Goal: Task Accomplishment & Management: Complete application form

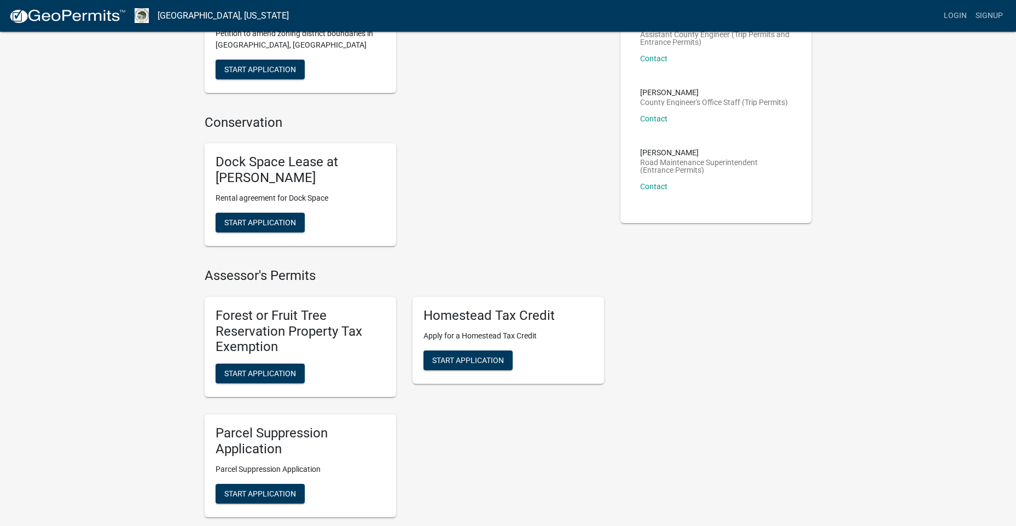
scroll to position [547, 0]
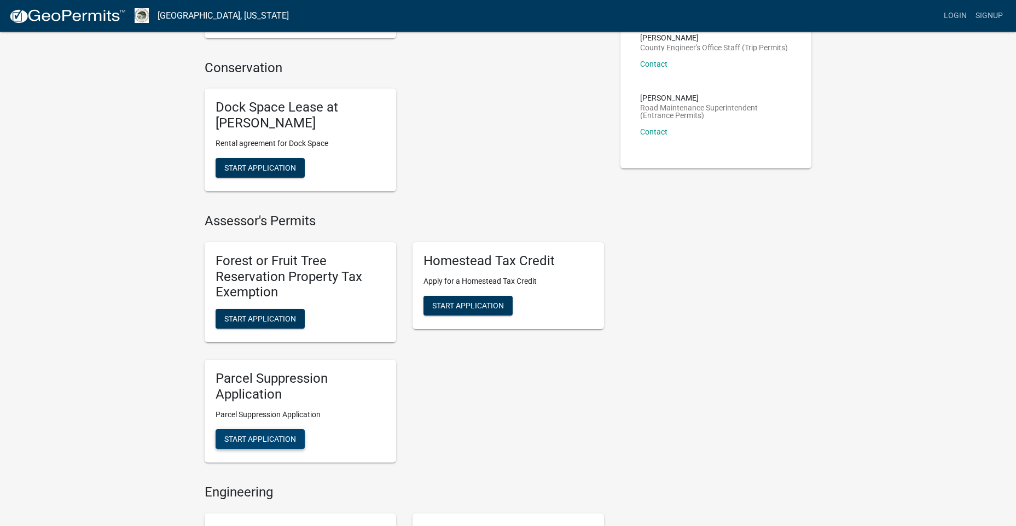
click at [254, 435] on span "Start Application" at bounding box center [260, 439] width 72 height 9
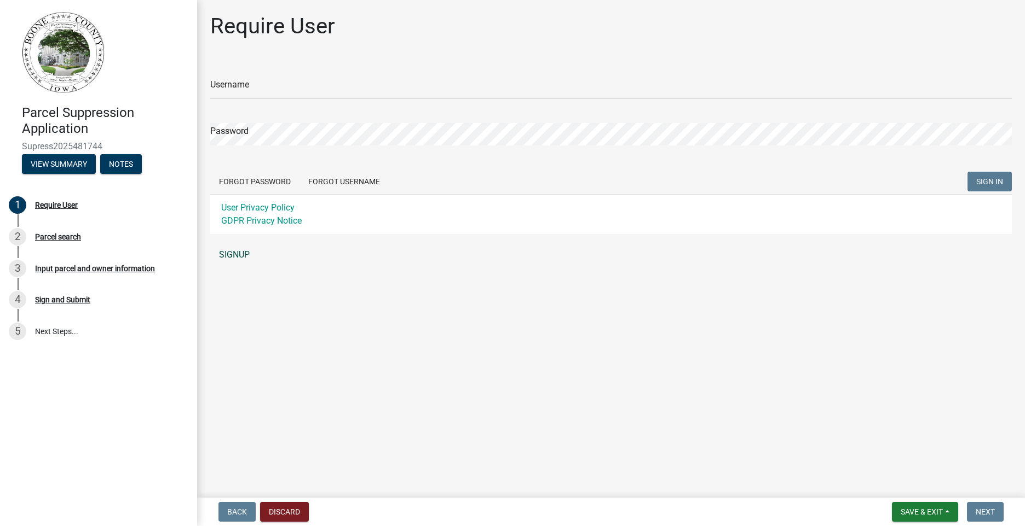
click at [245, 252] on link "SIGNUP" at bounding box center [610, 255] width 801 height 22
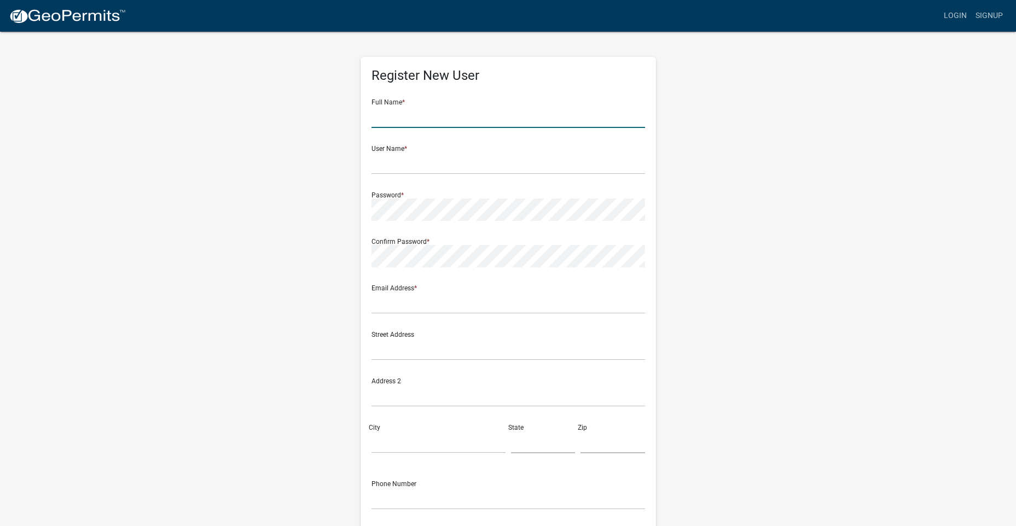
click at [402, 128] on input "text" at bounding box center [509, 117] width 274 height 22
type input "[PERSON_NAME]"
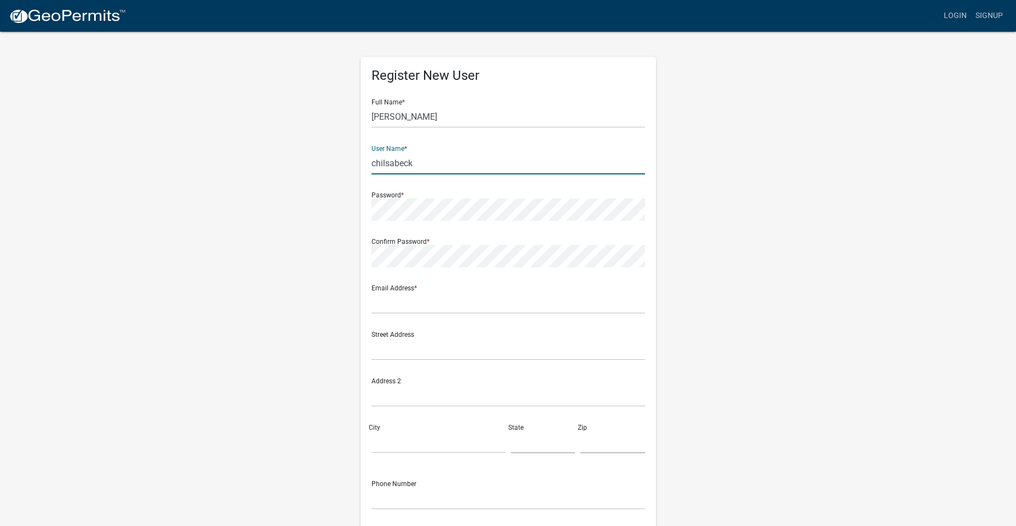
type input "chilsabeck"
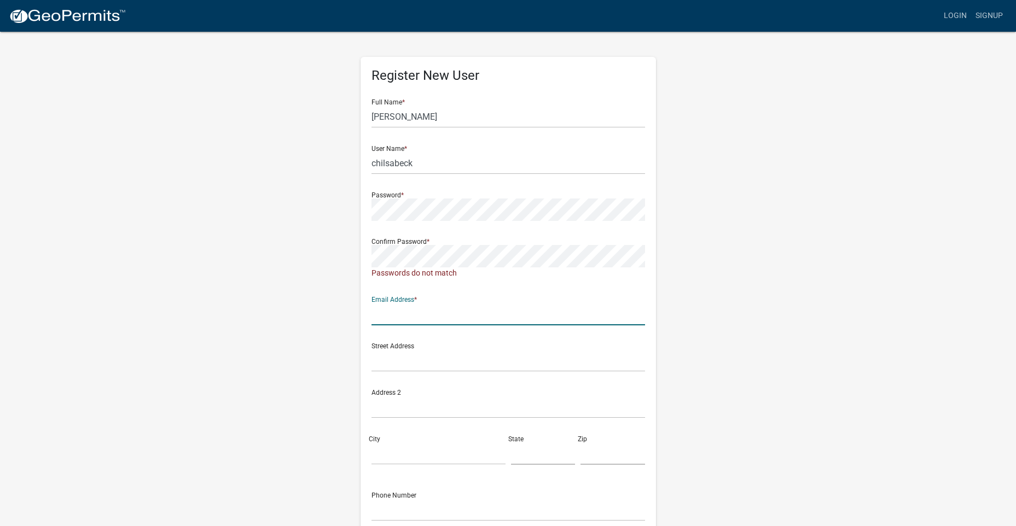
click at [420, 306] on input "text" at bounding box center [509, 314] width 274 height 22
click at [517, 293] on div "Email Address * hilsabeck" at bounding box center [509, 307] width 274 height 38
click at [454, 318] on input "hilsabeck" at bounding box center [509, 314] width 274 height 22
type input "[EMAIL_ADDRESS][DOMAIN_NAME]"
type input "1509 W Lincoln Ave"
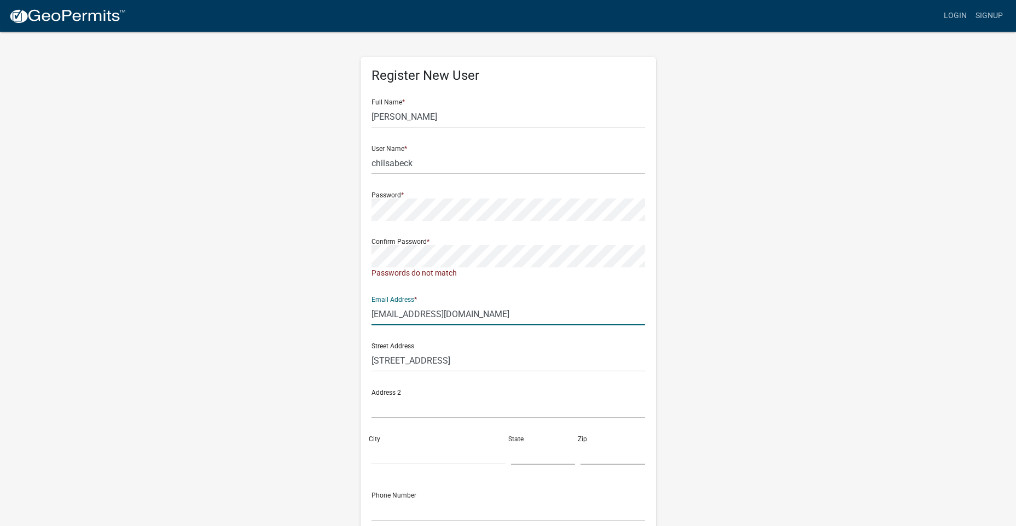
type input "Boone"
type input "5152309100"
click at [796, 259] on div "Register New User Full Name * Cole Hilsabeck User Name * chilsabeck Password * …" at bounding box center [508, 329] width 624 height 597
click at [328, 213] on div "Register New User Full Name * Cole Hilsabeck User Name * chilsabeck Password * …" at bounding box center [508, 329] width 624 height 597
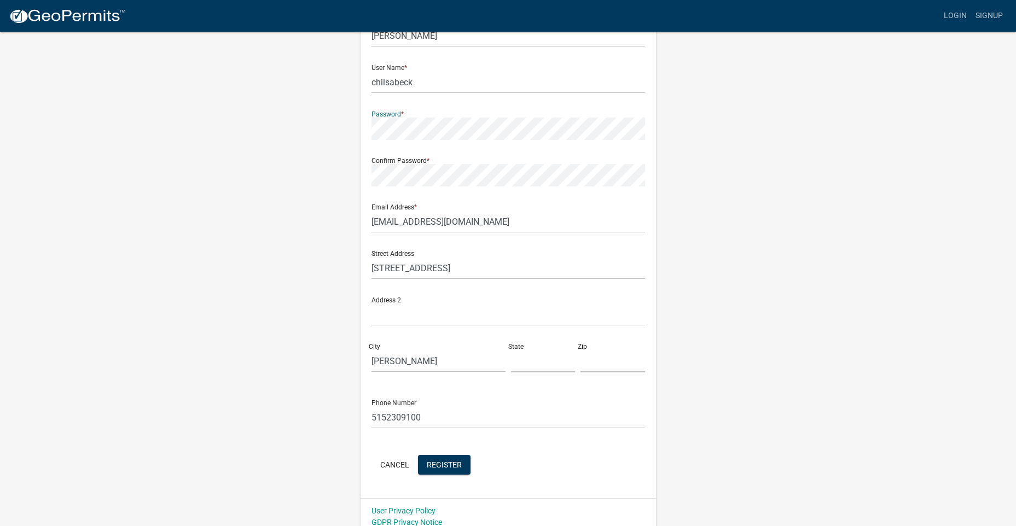
scroll to position [90, 0]
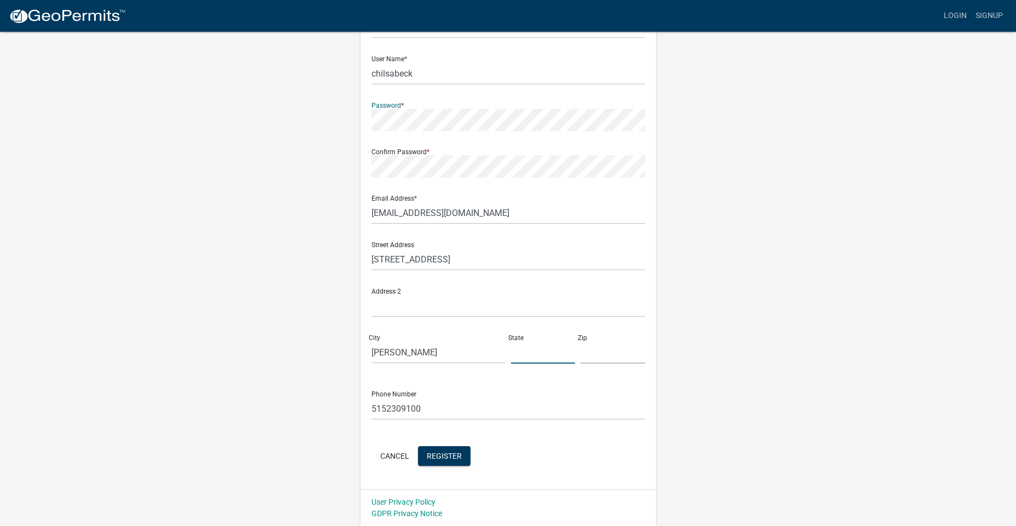
click at [532, 348] on input "text" at bounding box center [543, 353] width 65 height 22
type input "Iowa"
type input "50036"
click at [796, 290] on div "Register New User Full Name * Cole Hilsabeck User Name * chilsabeck Password * …" at bounding box center [508, 234] width 624 height 586
click at [448, 461] on button "Register" at bounding box center [444, 457] width 53 height 20
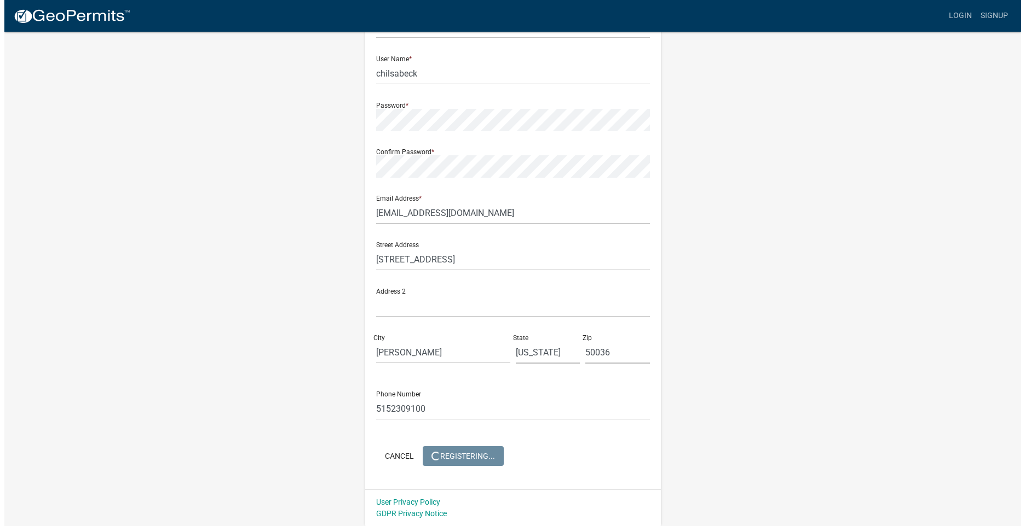
scroll to position [0, 0]
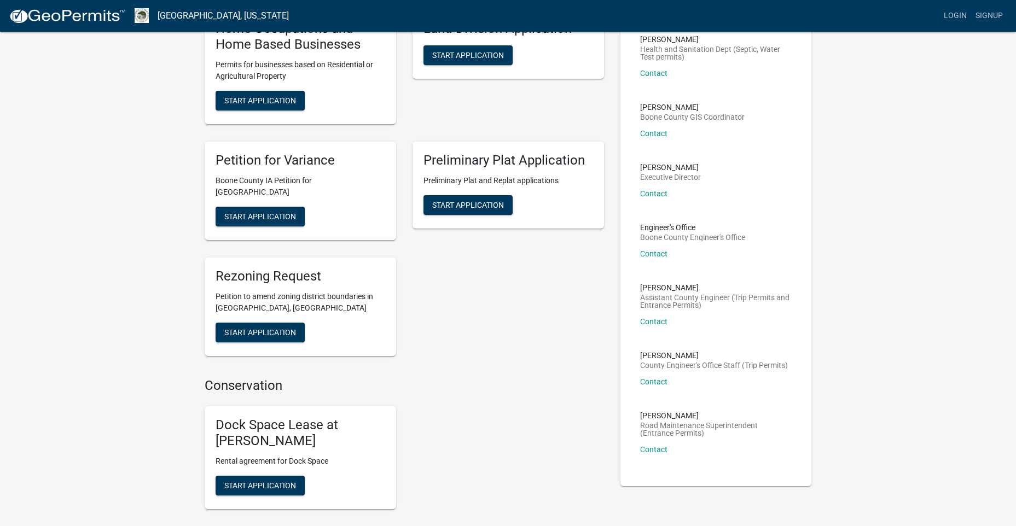
scroll to position [493, 0]
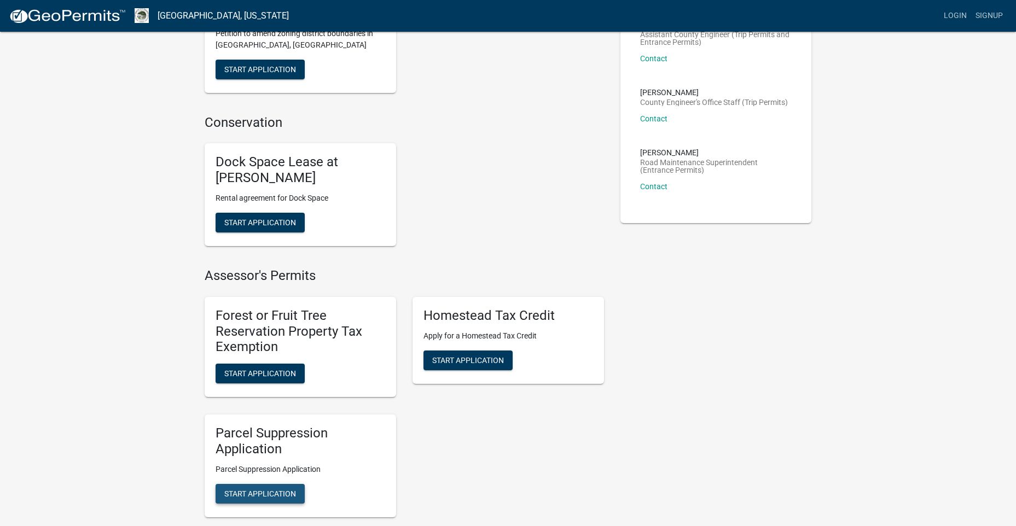
click at [283, 489] on span "Start Application" at bounding box center [260, 493] width 72 height 9
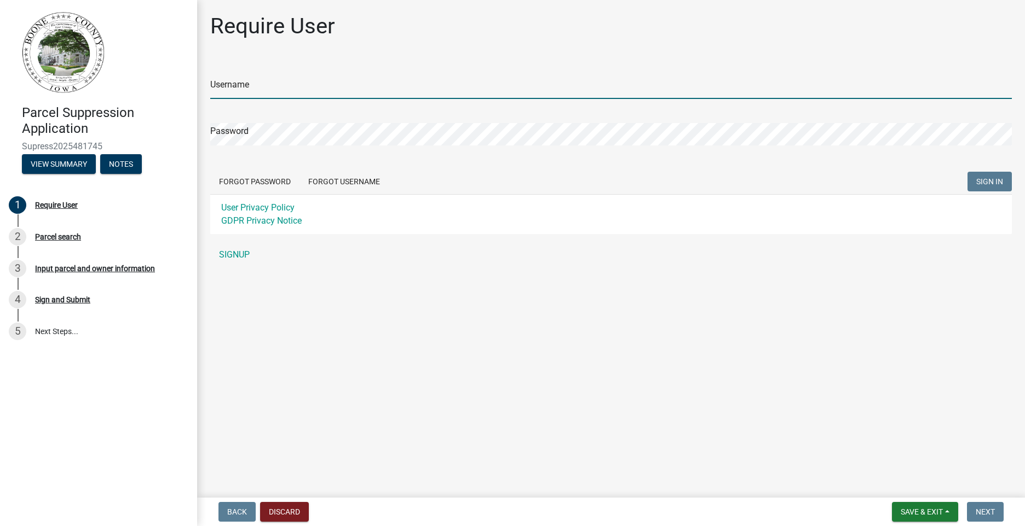
click at [234, 84] on input "Username" at bounding box center [610, 88] width 801 height 22
type input "C"
type input "chilsabeck"
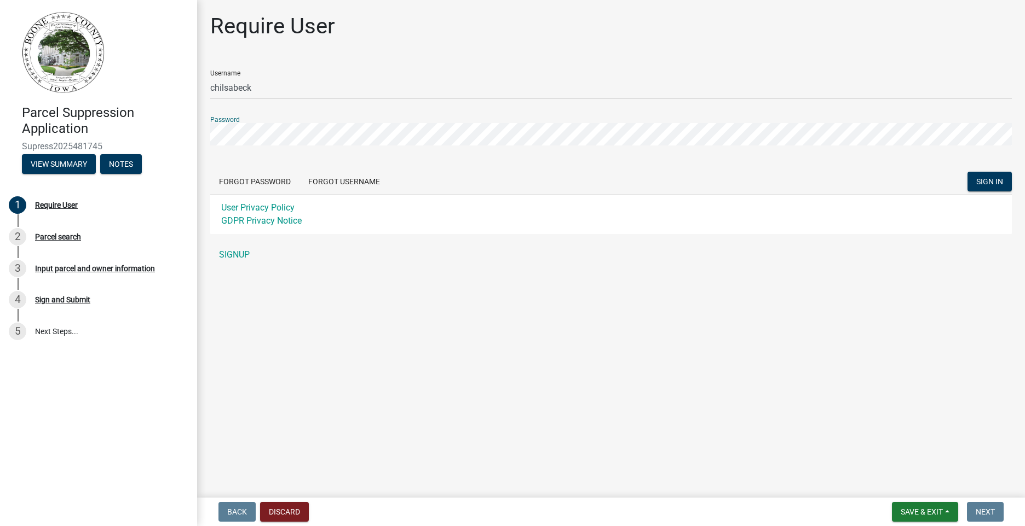
click at [967, 172] on button "SIGN IN" at bounding box center [989, 182] width 44 height 20
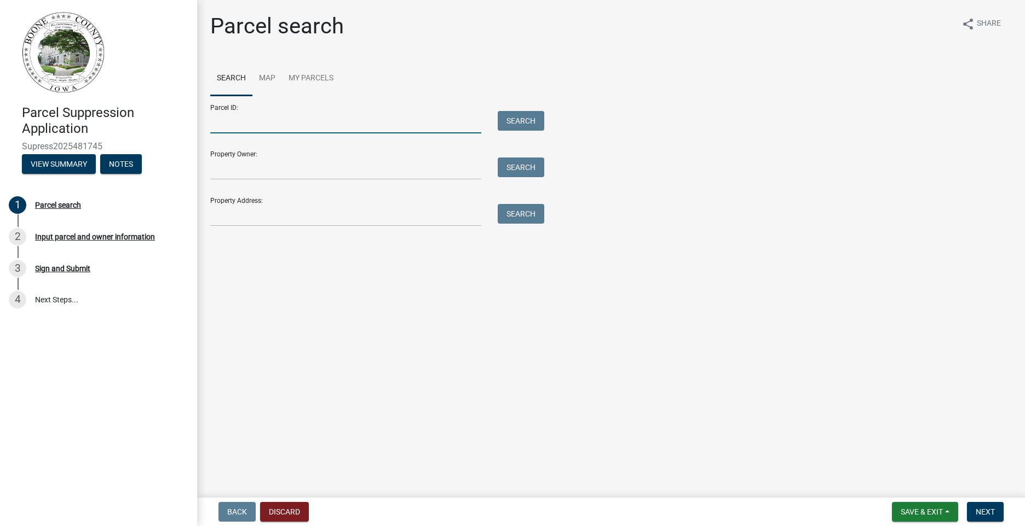
click at [215, 113] on input "Parcel ID:" at bounding box center [345, 122] width 271 height 22
click at [251, 172] on input "Property Owner:" at bounding box center [345, 169] width 271 height 22
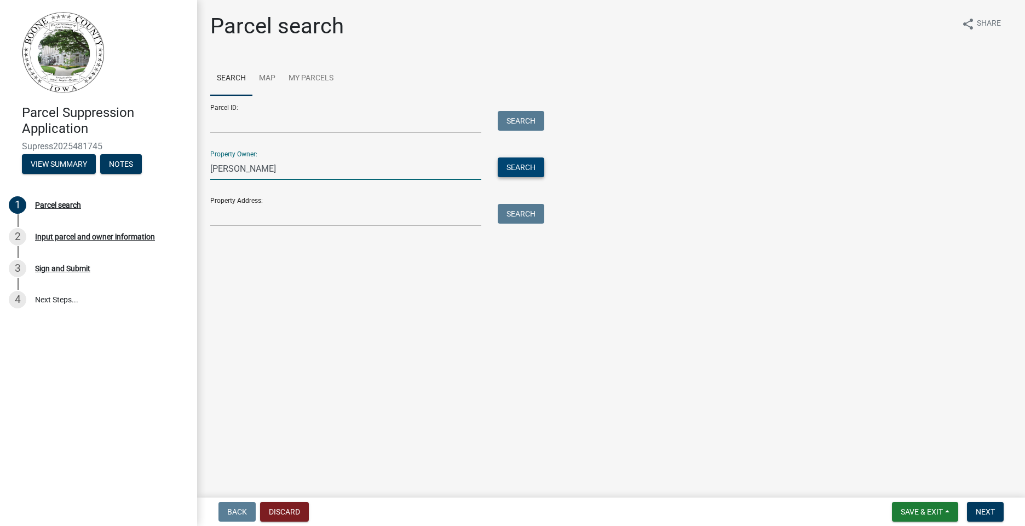
type input "[PERSON_NAME]"
click at [521, 164] on button "Search" at bounding box center [520, 168] width 47 height 20
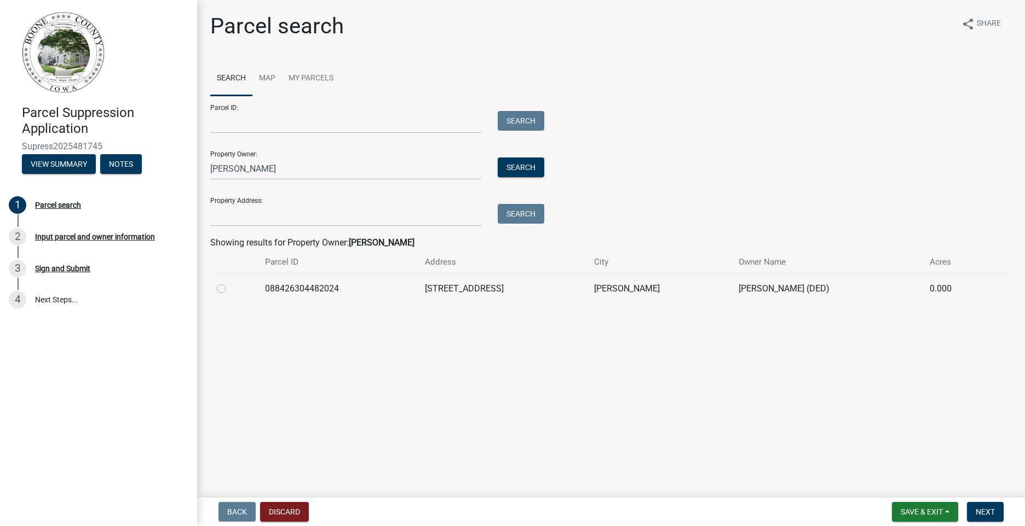
click at [230, 282] on label at bounding box center [230, 282] width 0 height 0
click at [230, 290] on input "radio" at bounding box center [233, 285] width 7 height 7
radio input "true"
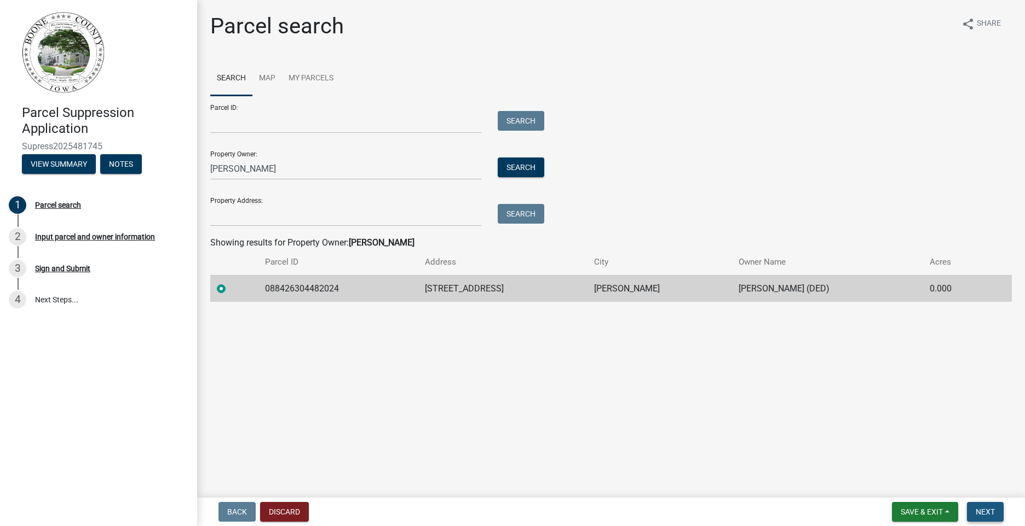
click at [990, 510] on span "Next" at bounding box center [984, 512] width 19 height 9
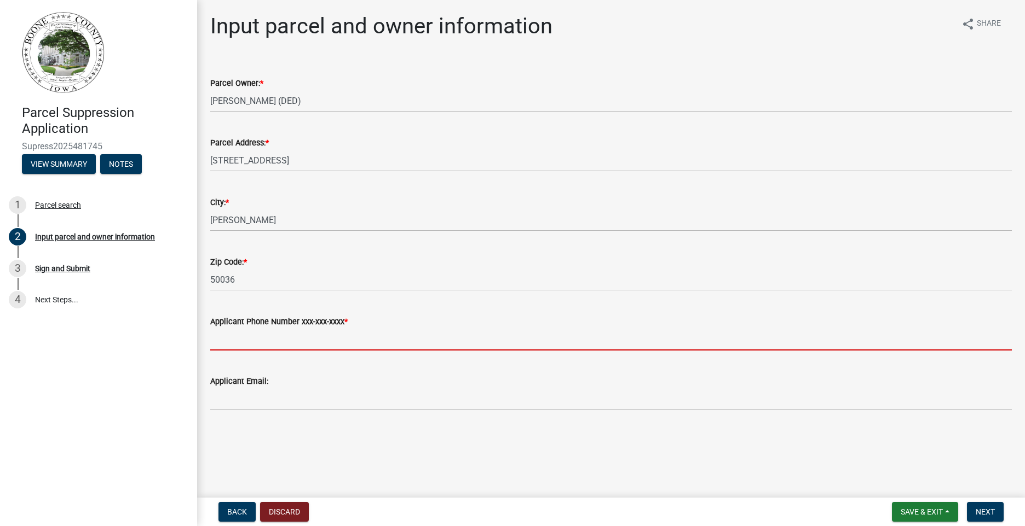
click at [243, 345] on input "Applicant Phone Number xxx-xxx-xxxx *" at bounding box center [610, 339] width 801 height 22
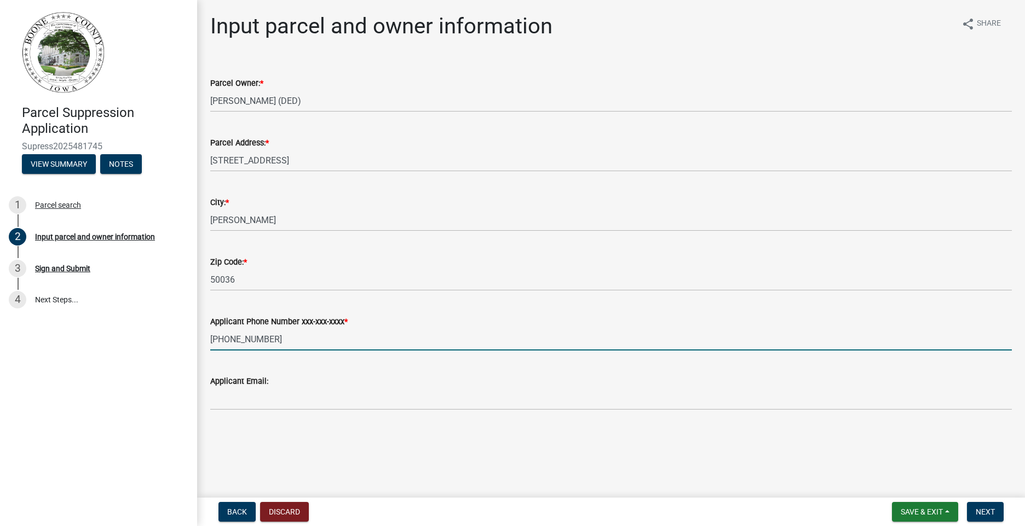
type input "[PHONE_NUMBER]"
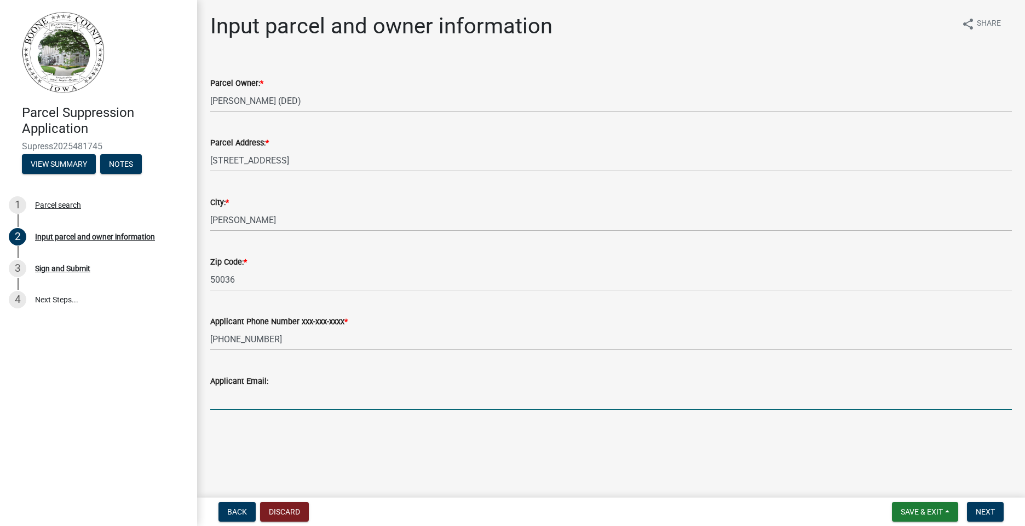
click at [337, 390] on input "Applicant Email:" at bounding box center [610, 399] width 801 height 22
type input "[EMAIL_ADDRESS][DOMAIN_NAME]"
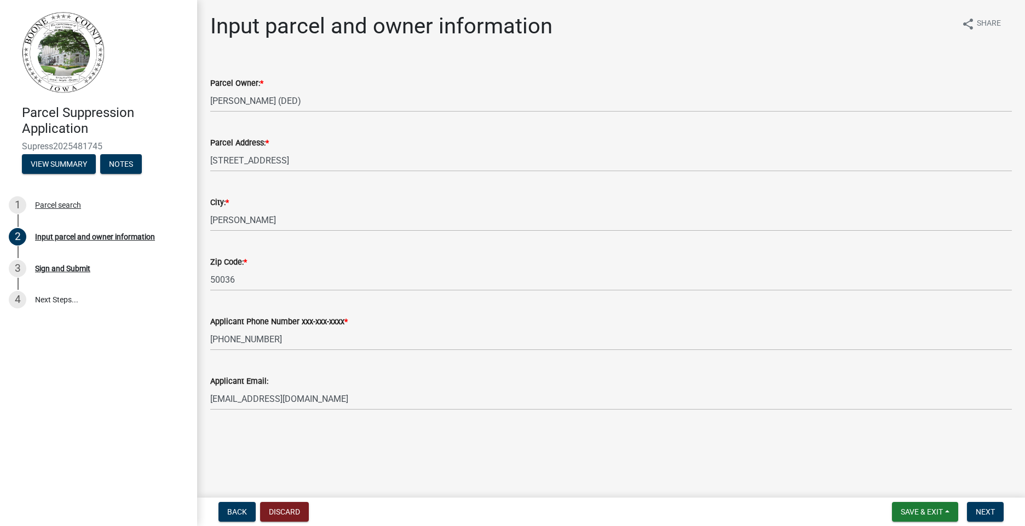
click at [507, 454] on main "Input parcel and owner information share Share Parcel Owner: * [PERSON_NAME] (D…" at bounding box center [610, 247] width 827 height 494
click at [977, 511] on span "Next" at bounding box center [984, 512] width 19 height 9
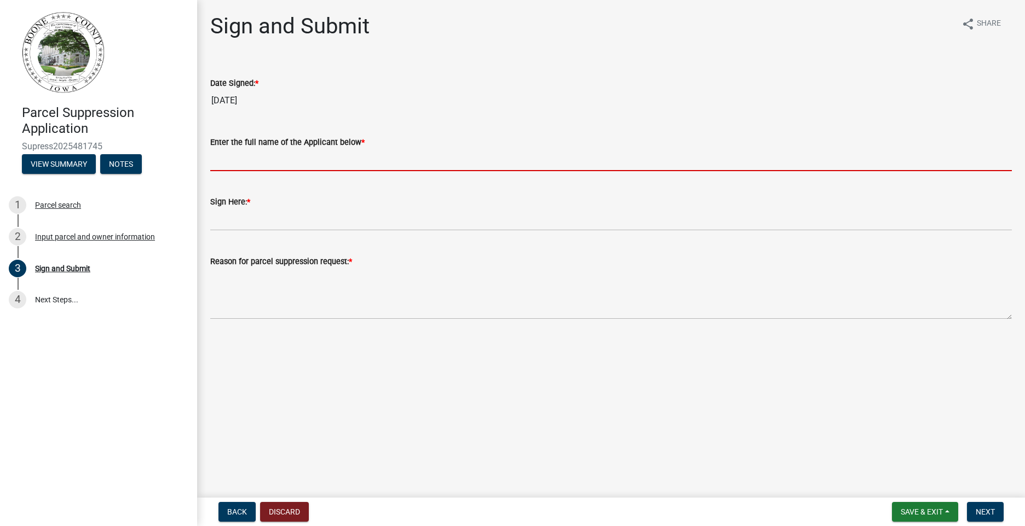
click at [284, 167] on input "Enter the full name of the Applicant below *" at bounding box center [610, 160] width 801 height 22
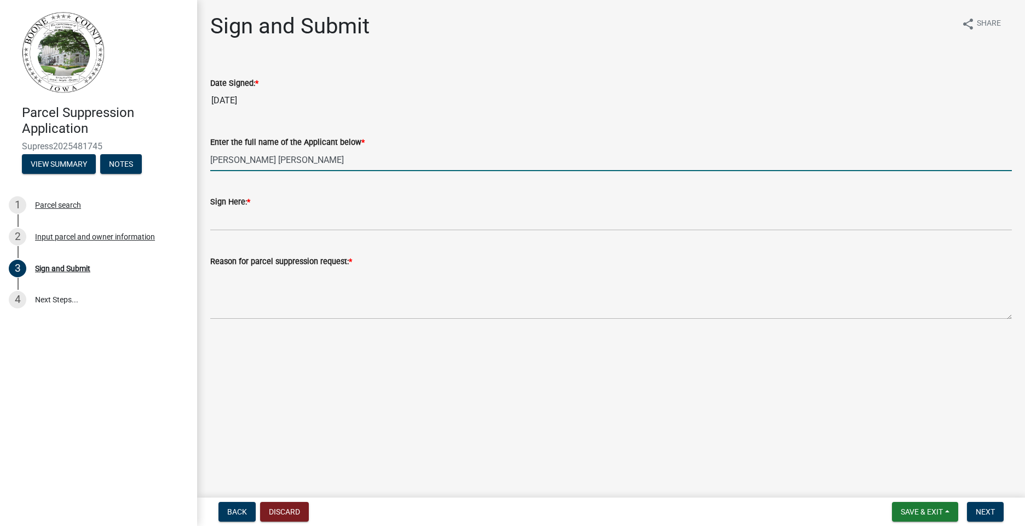
type input "[PERSON_NAME] [PERSON_NAME]"
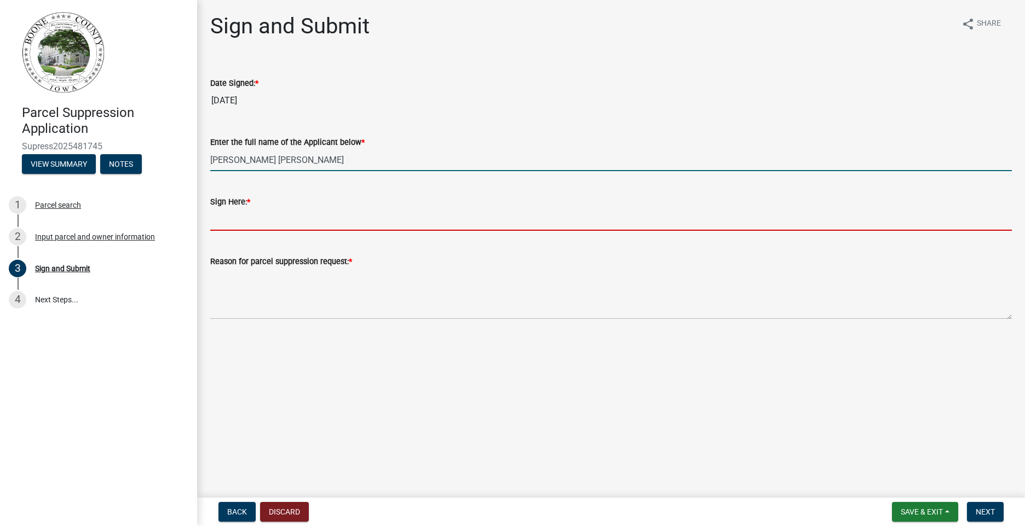
click at [312, 225] on input "Sign Here: *" at bounding box center [610, 220] width 801 height 22
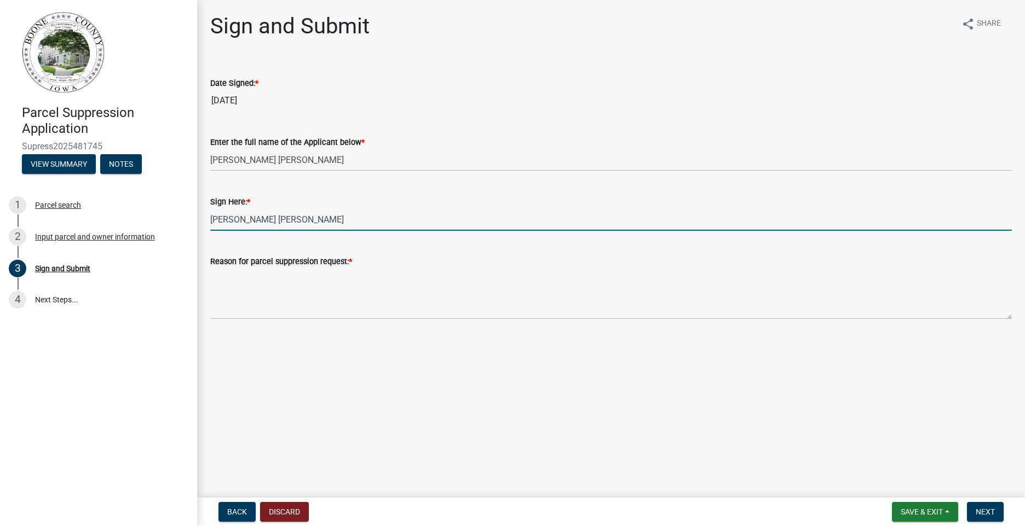
type input "[PERSON_NAME] [PERSON_NAME]"
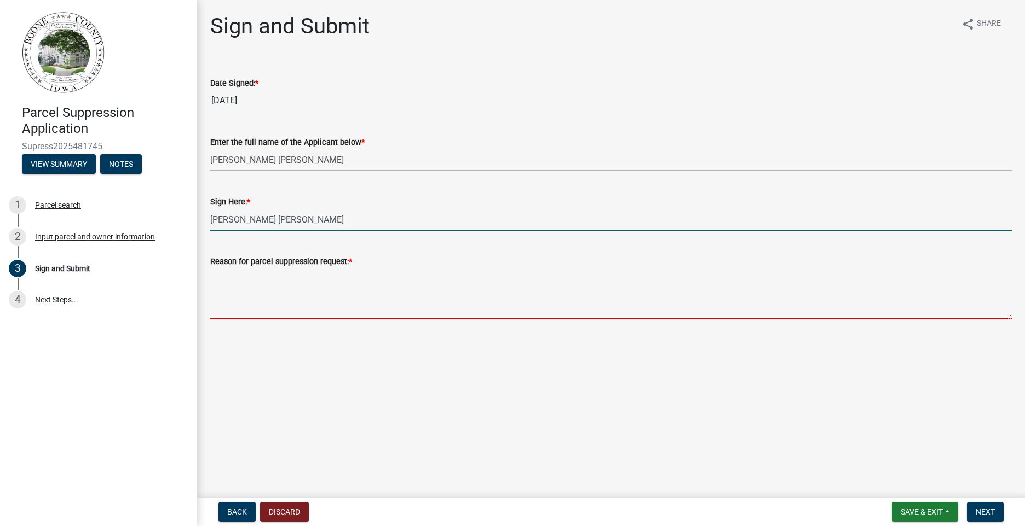
click at [355, 314] on textarea "Reason for parcel suppression request: *" at bounding box center [610, 293] width 801 height 51
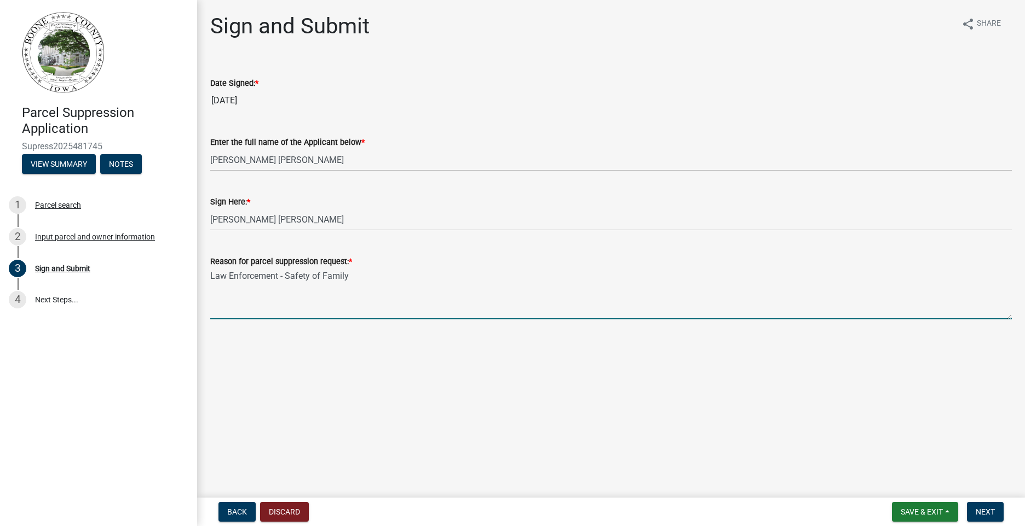
type textarea "Law Enforcement - Safety of Family"
click at [437, 371] on main "Sign and Submit share Share Date Signed: * [DATE] Enter the full name of the Ap…" at bounding box center [610, 247] width 827 height 494
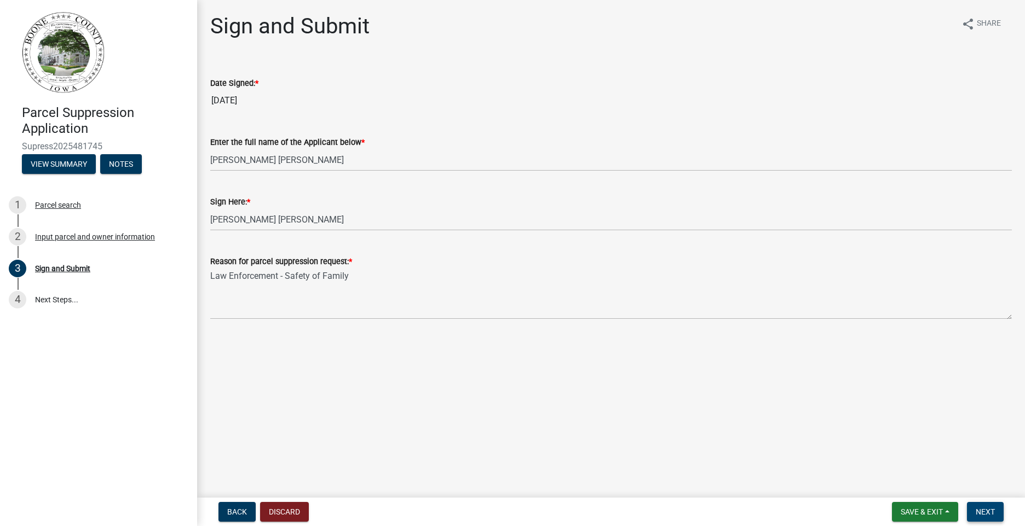
click at [993, 513] on span "Next" at bounding box center [984, 512] width 19 height 9
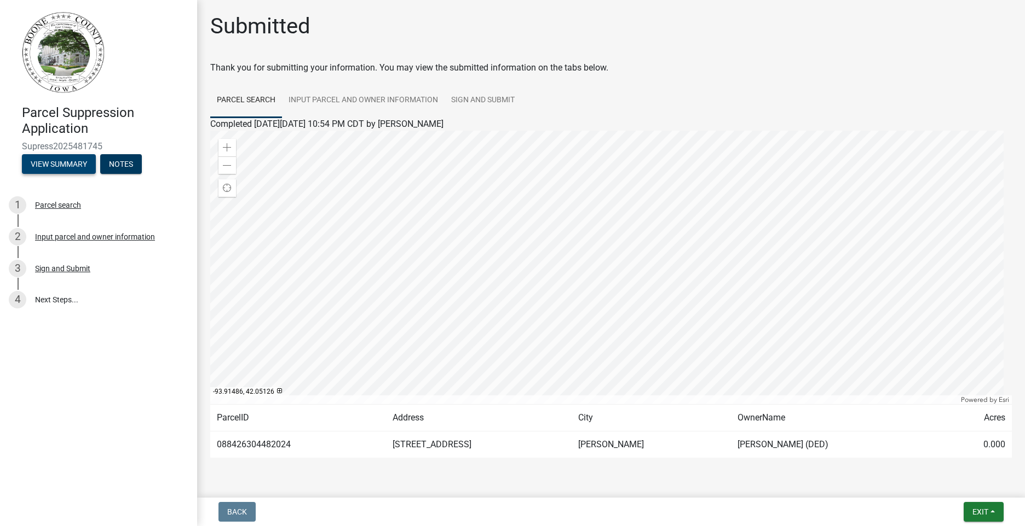
click at [73, 164] on button "View Summary" at bounding box center [59, 164] width 74 height 20
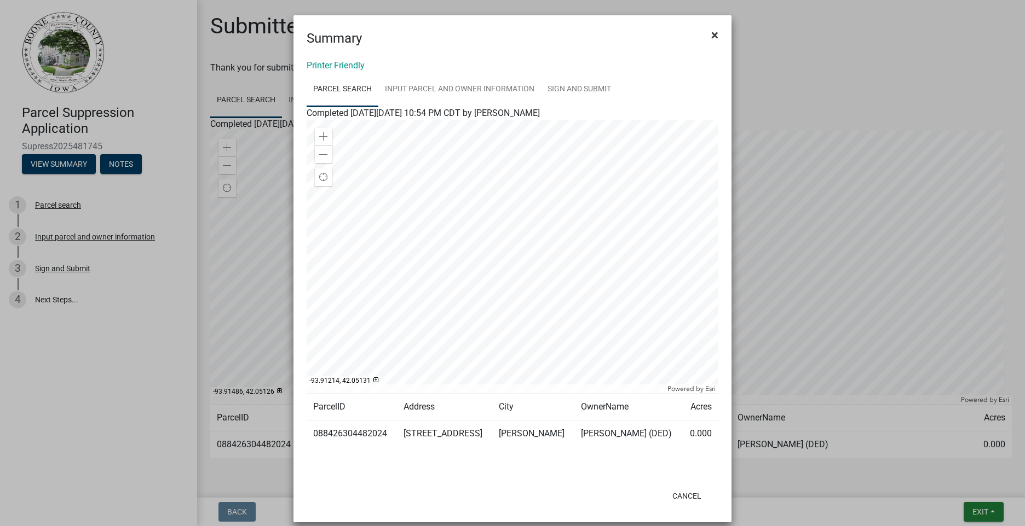
click at [711, 38] on span "×" at bounding box center [714, 34] width 7 height 15
